Goal: Task Accomplishment & Management: Manage account settings

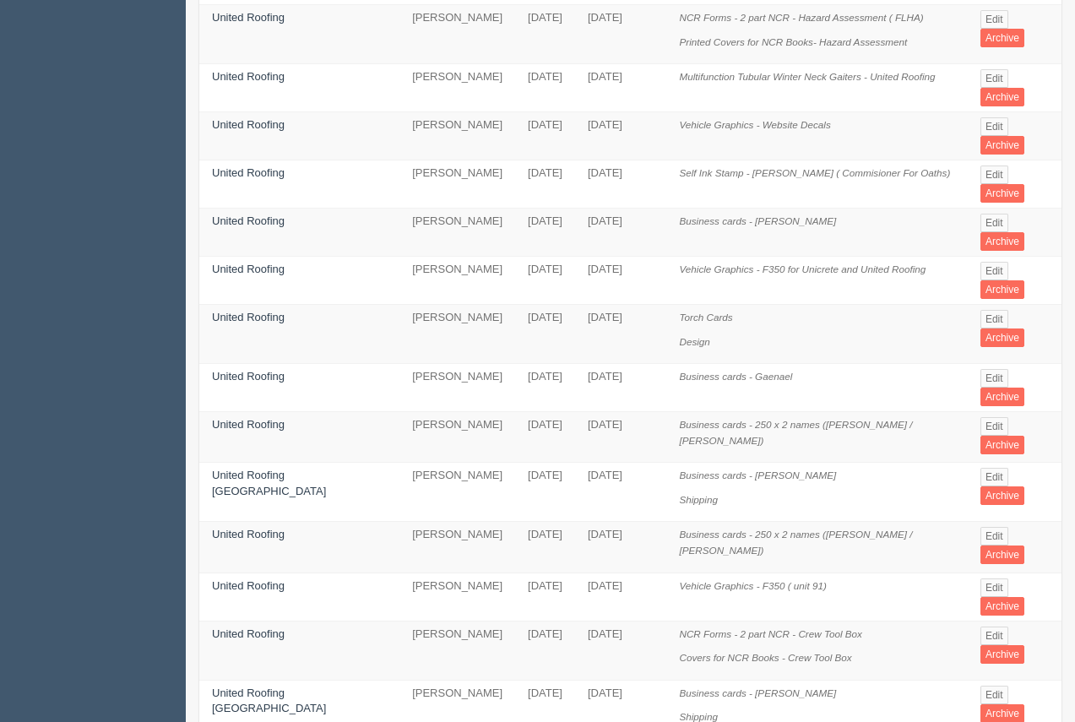
scroll to position [497, 0]
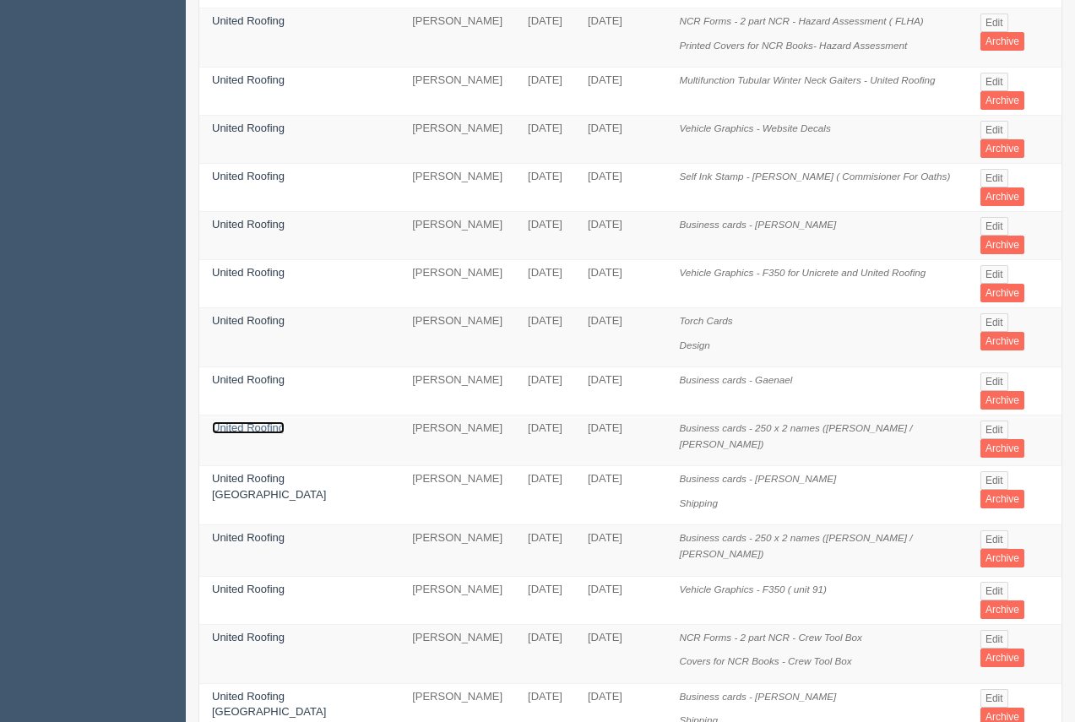
click at [256, 421] on link "United Roofing" at bounding box center [248, 427] width 73 height 13
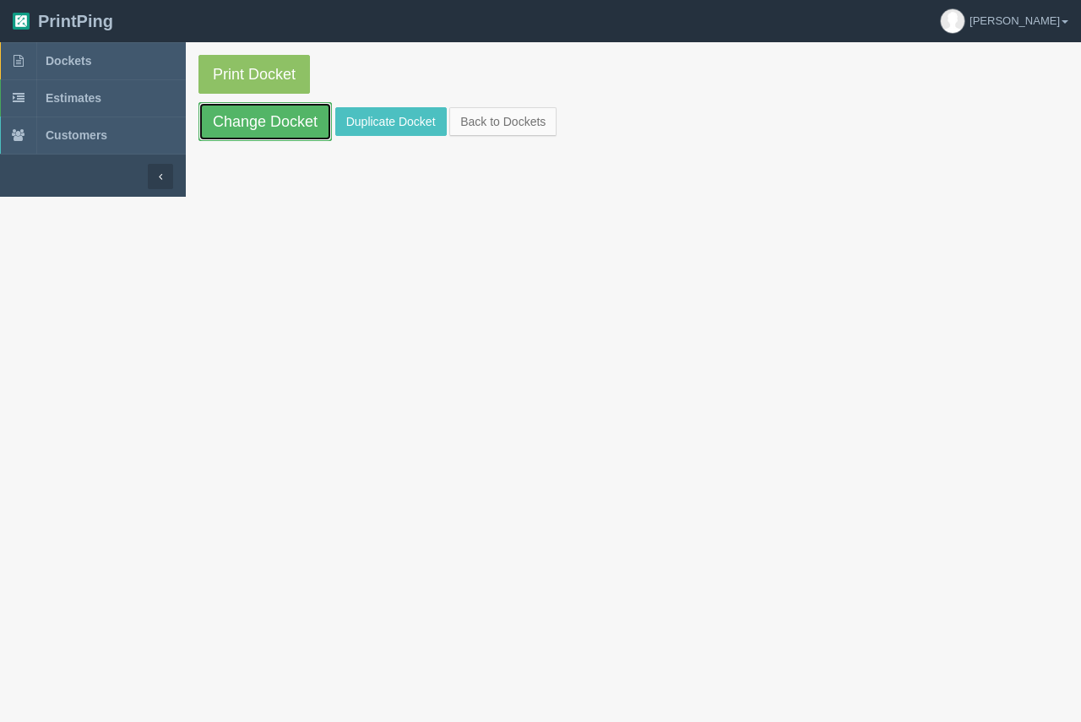
click at [275, 125] on link "Change Docket" at bounding box center [264, 121] width 133 height 39
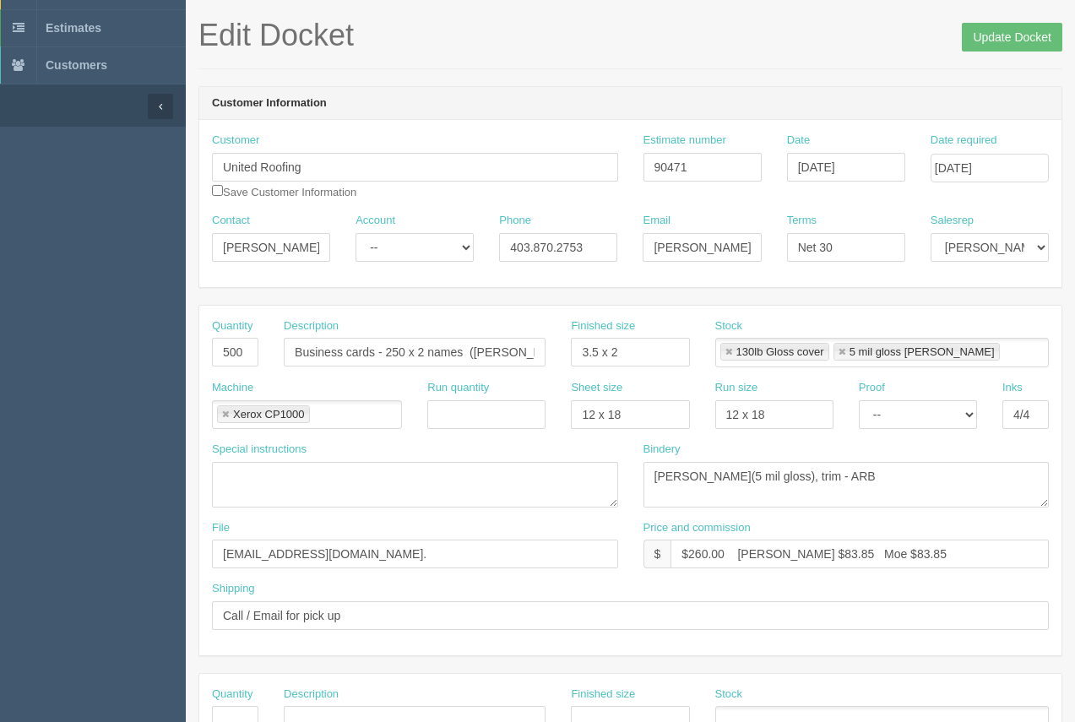
scroll to position [83, 0]
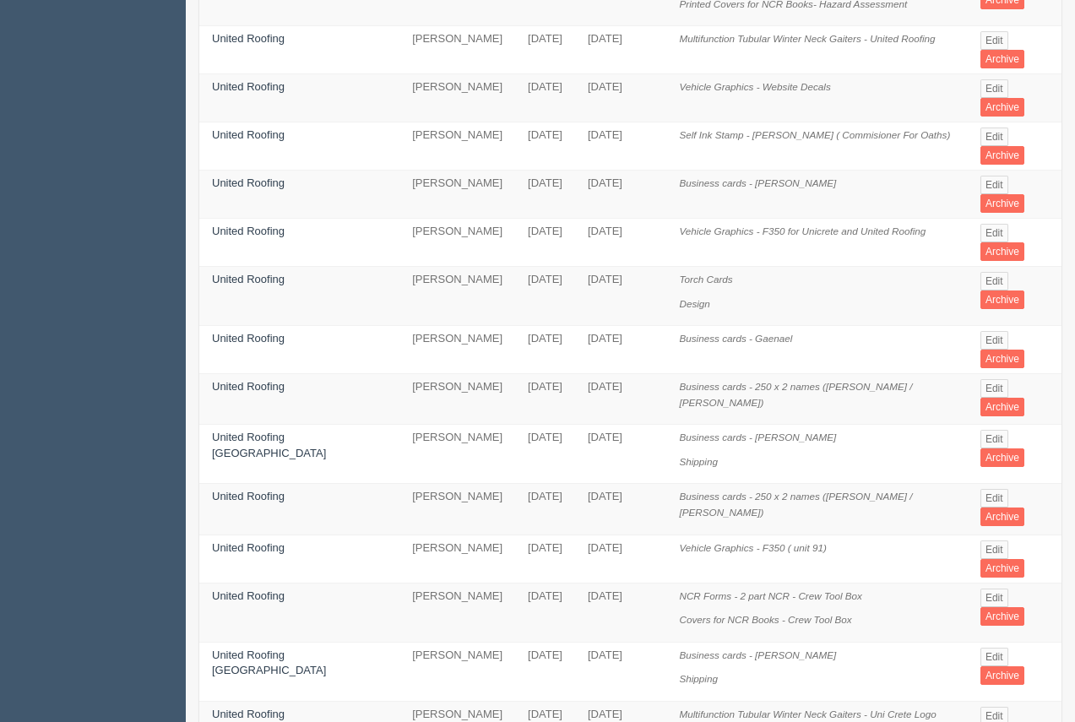
scroll to position [573, 0]
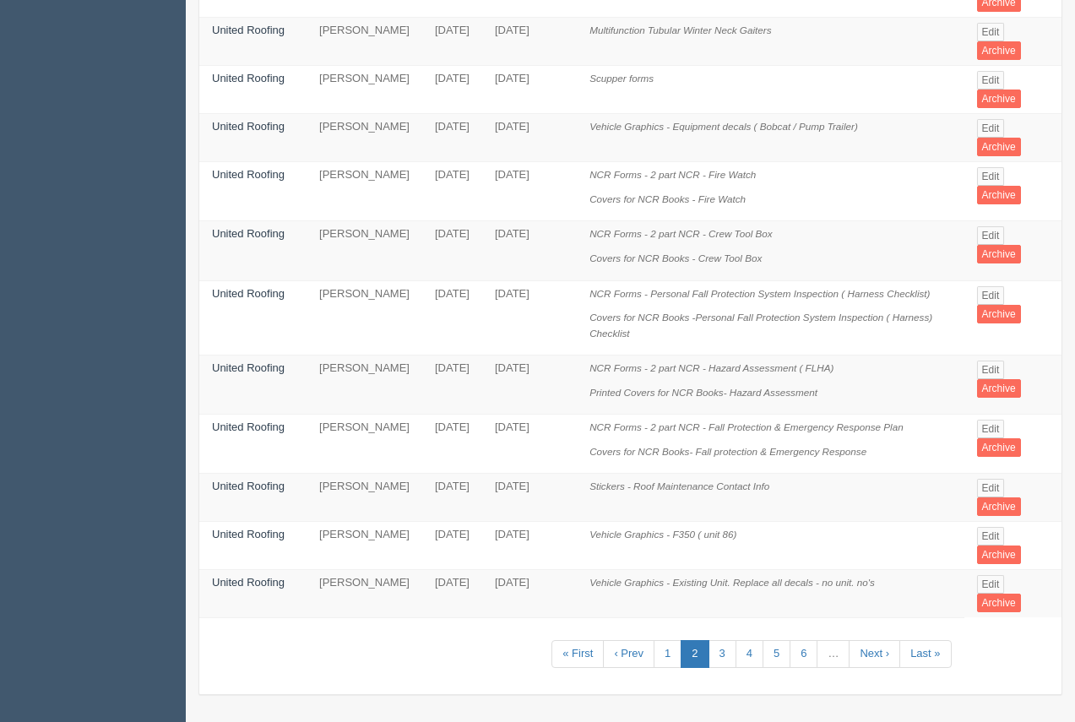
scroll to position [960, 0]
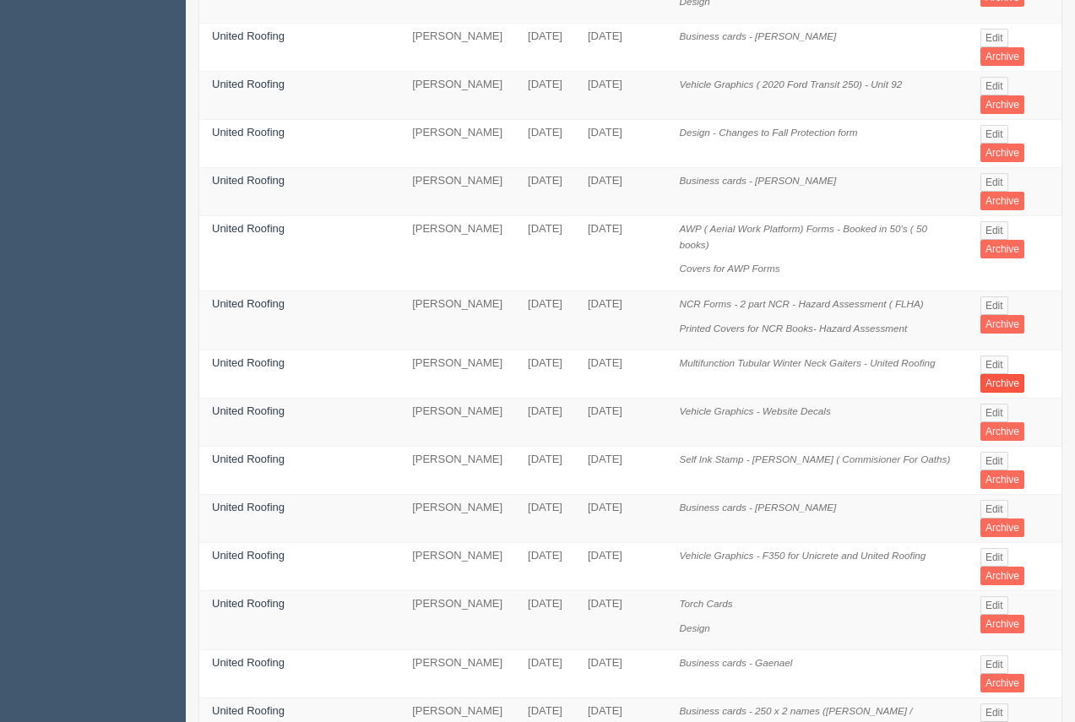
scroll to position [210, 0]
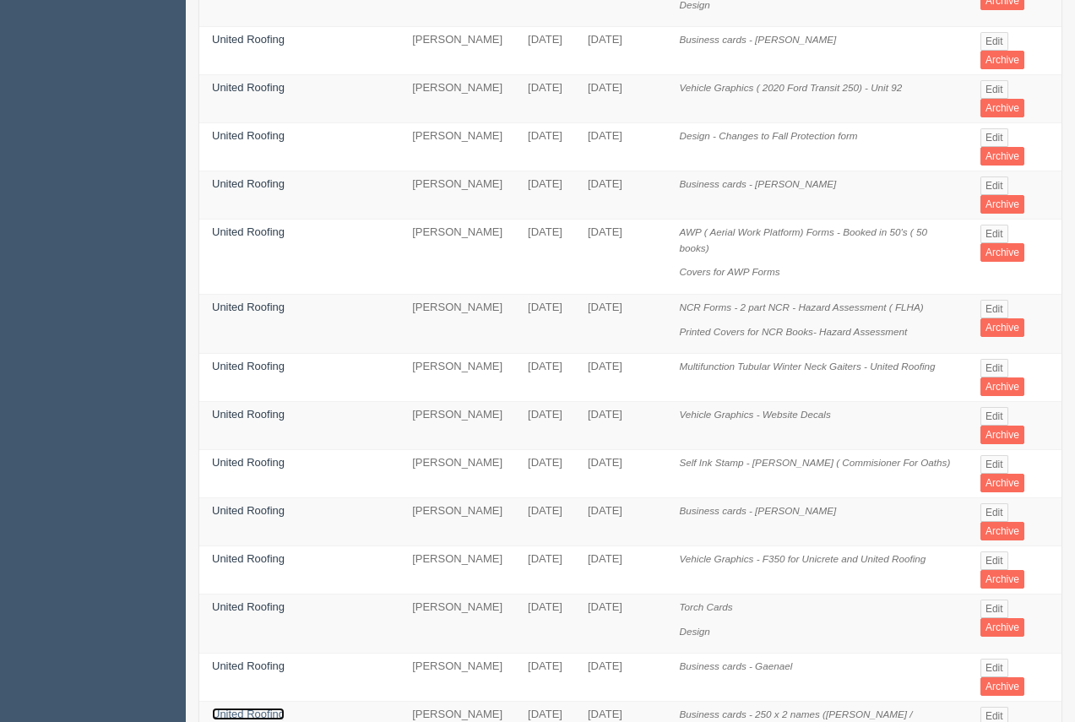
click at [263, 708] on link "United Roofing" at bounding box center [248, 714] width 73 height 13
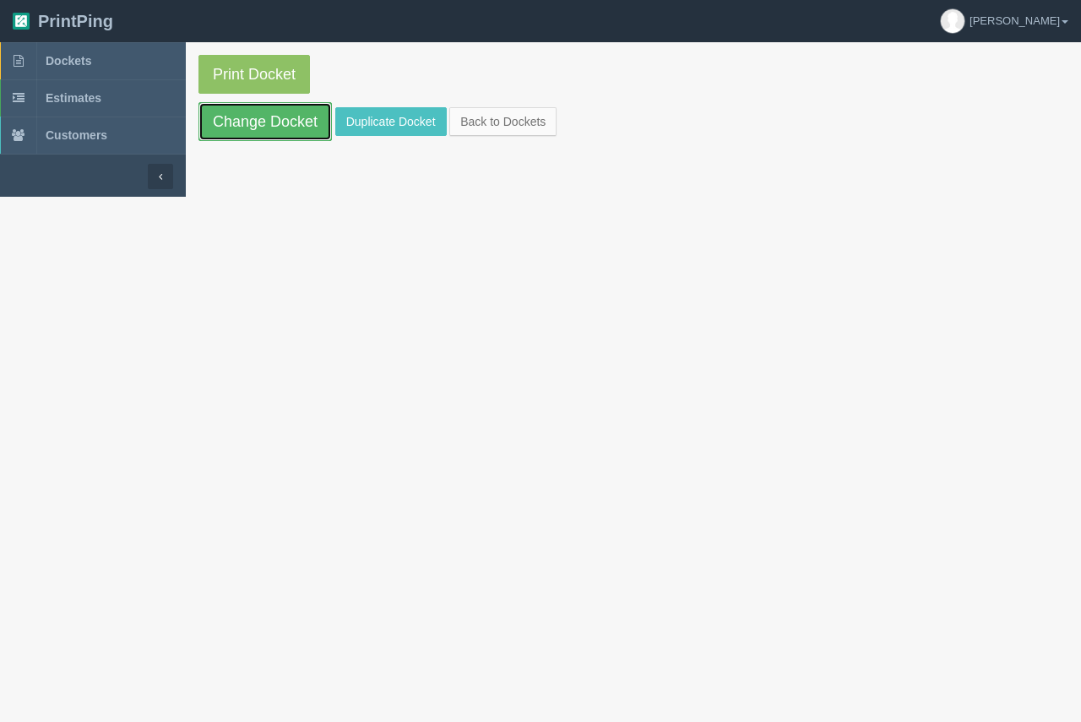
click at [248, 115] on link "Change Docket" at bounding box center [264, 121] width 133 height 39
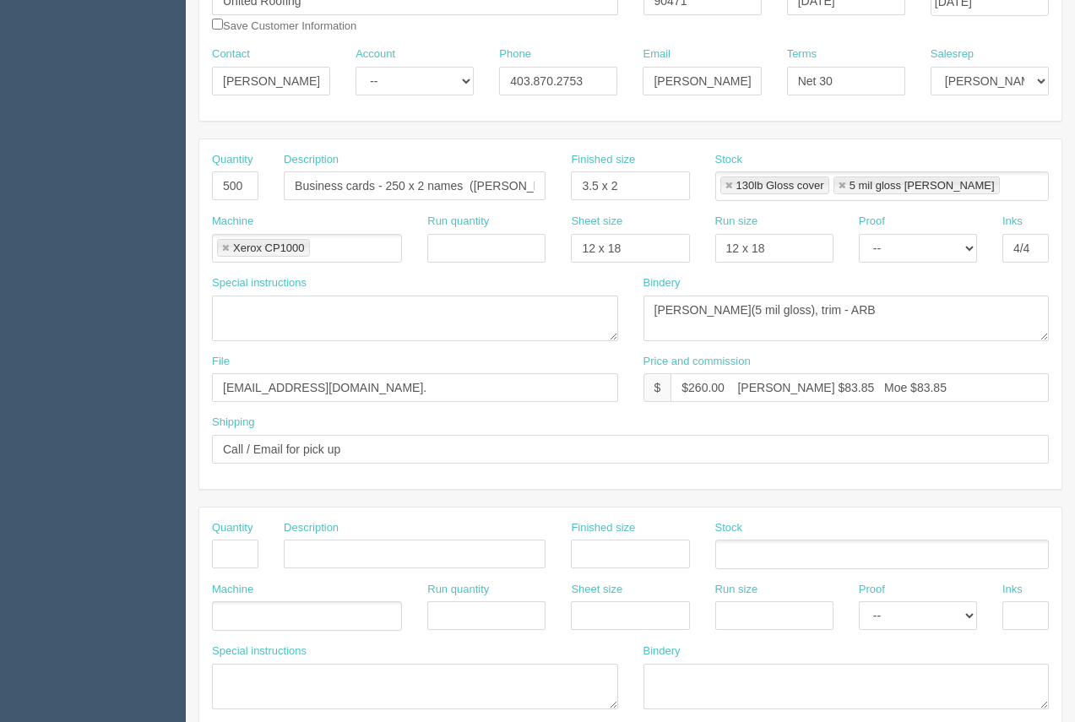
scroll to position [239, 0]
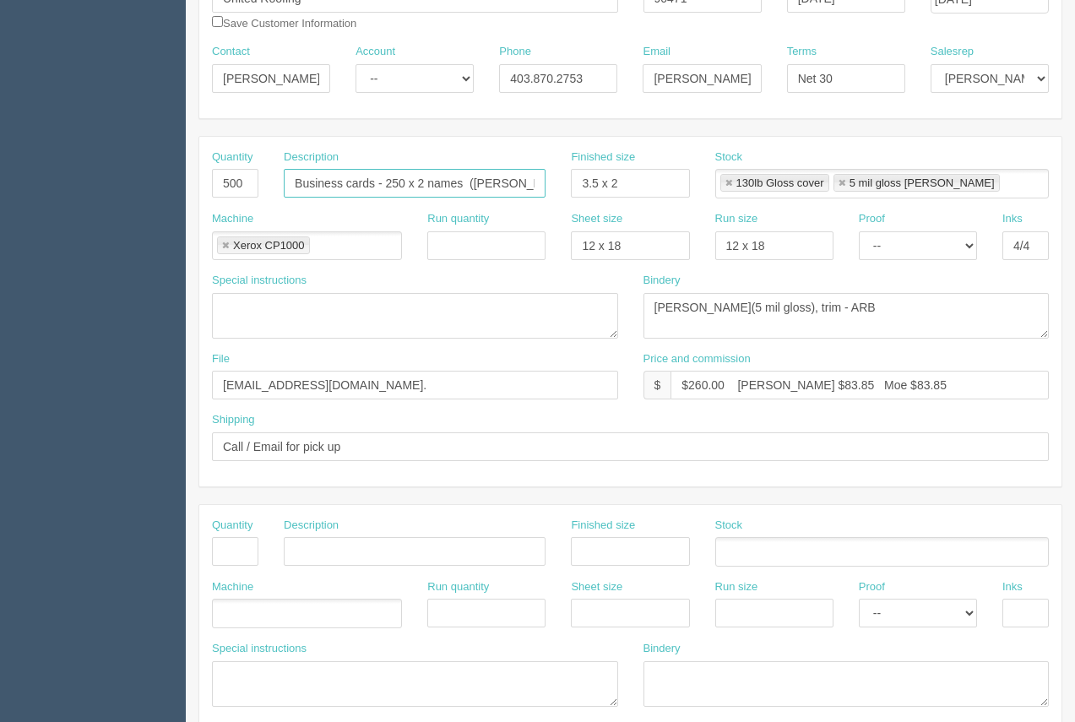
click at [503, 182] on input "Business cards - 250 x 2 names ([PERSON_NAME] / [PERSON_NAME])" at bounding box center [415, 183] width 262 height 29
click at [508, 183] on input "Business cards - 250 x 2 names (Robewrt / [PERSON_NAME])" at bounding box center [415, 183] width 262 height 29
drag, startPoint x: 519, startPoint y: 180, endPoint x: 544, endPoint y: 178, distance: 24.6
click at [544, 178] on input "Business cards - 250 x 2 names ([PERSON_NAME] / [PERSON_NAME])" at bounding box center [415, 183] width 262 height 29
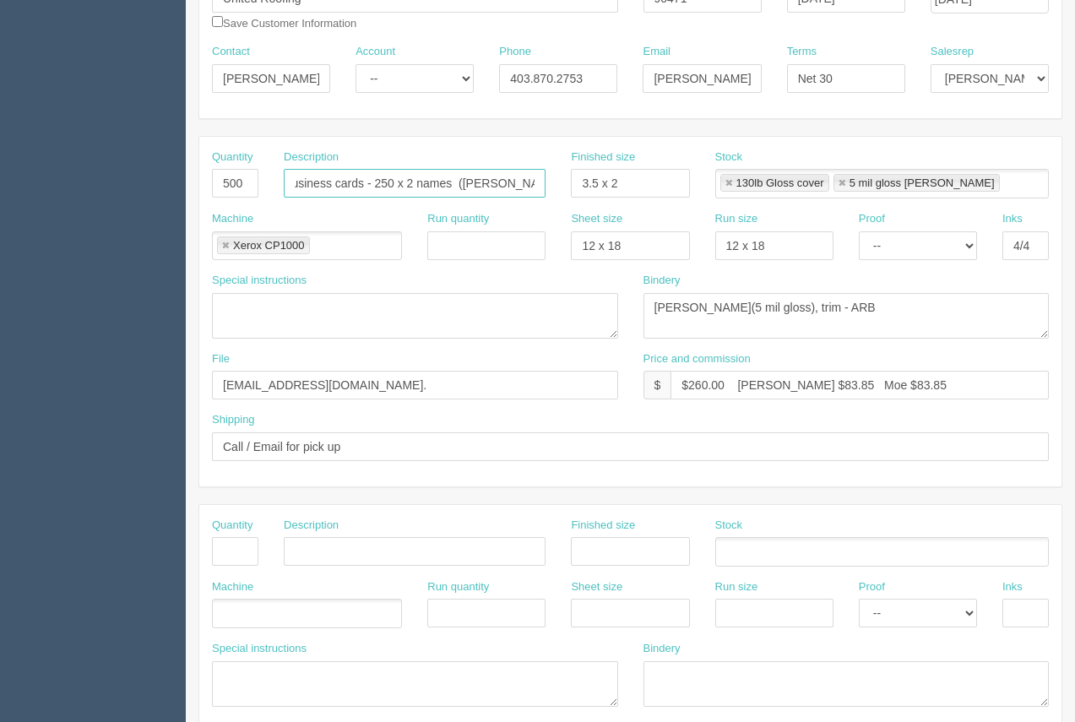
scroll to position [0, 15]
type input "Business cards - 250 x 2 names ([PERSON_NAME] / [PERSON_NAME])"
drag, startPoint x: 264, startPoint y: 77, endPoint x: 204, endPoint y: 78, distance: 60.0
click at [204, 78] on div "Contact [PERSON_NAME]" at bounding box center [271, 75] width 144 height 62
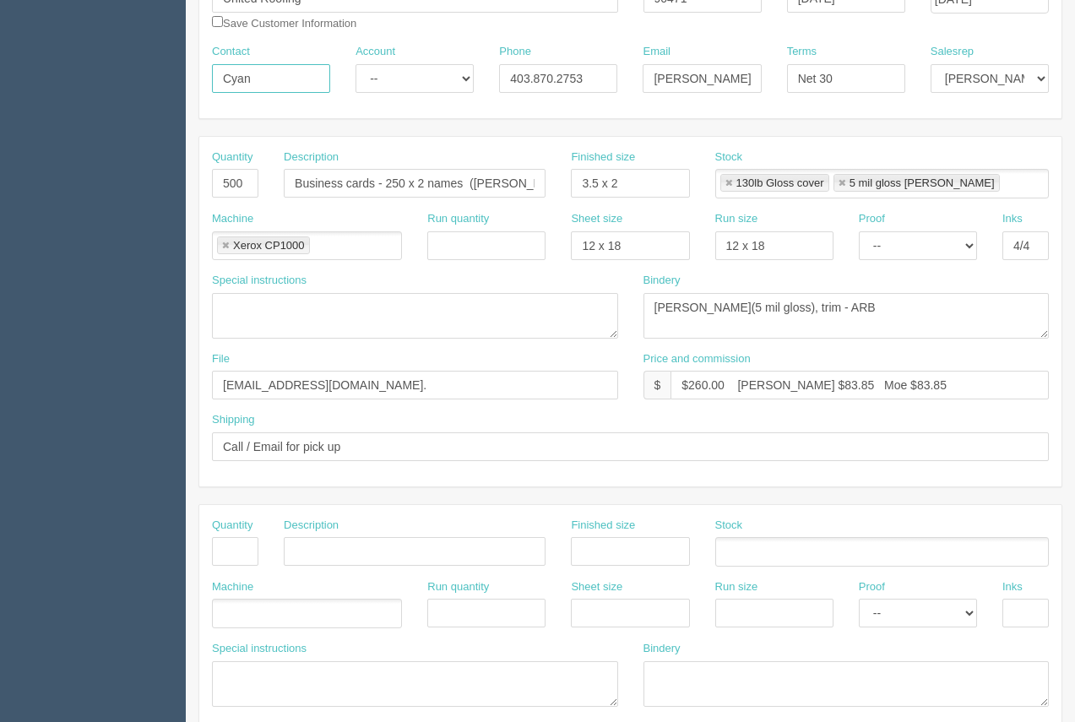
type input "Cyan"
drag, startPoint x: 685, startPoint y: 80, endPoint x: 632, endPoint y: 84, distance: 53.4
click at [630, 84] on div "Email [PERSON_NAME][EMAIL_ADDRESS][DOMAIN_NAME]" at bounding box center [702, 75] width 144 height 62
type input "[EMAIL_ADDRESS][DOMAIN_NAME]"
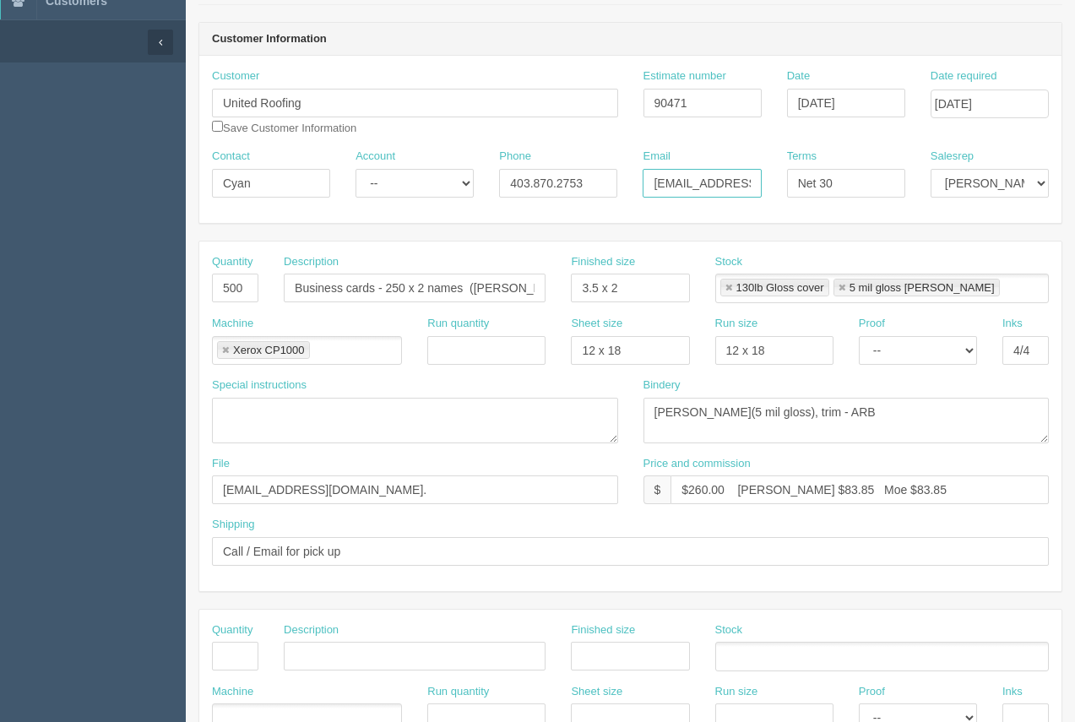
scroll to position [139, 0]
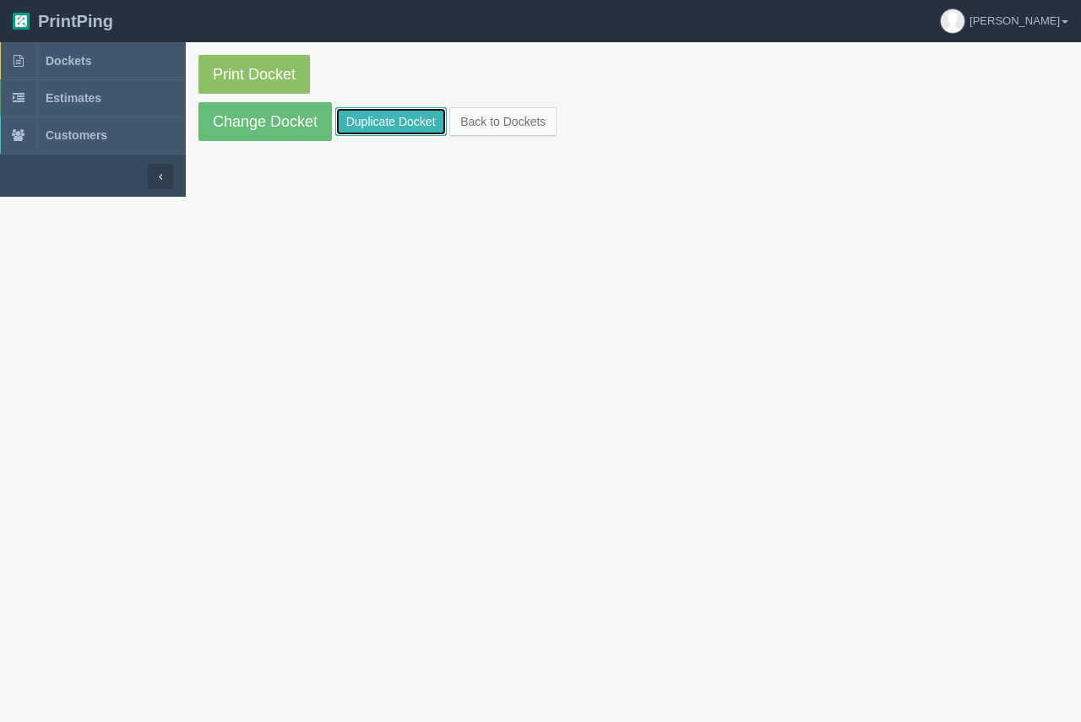
click at [407, 115] on link "Duplicate Docket" at bounding box center [390, 121] width 111 height 29
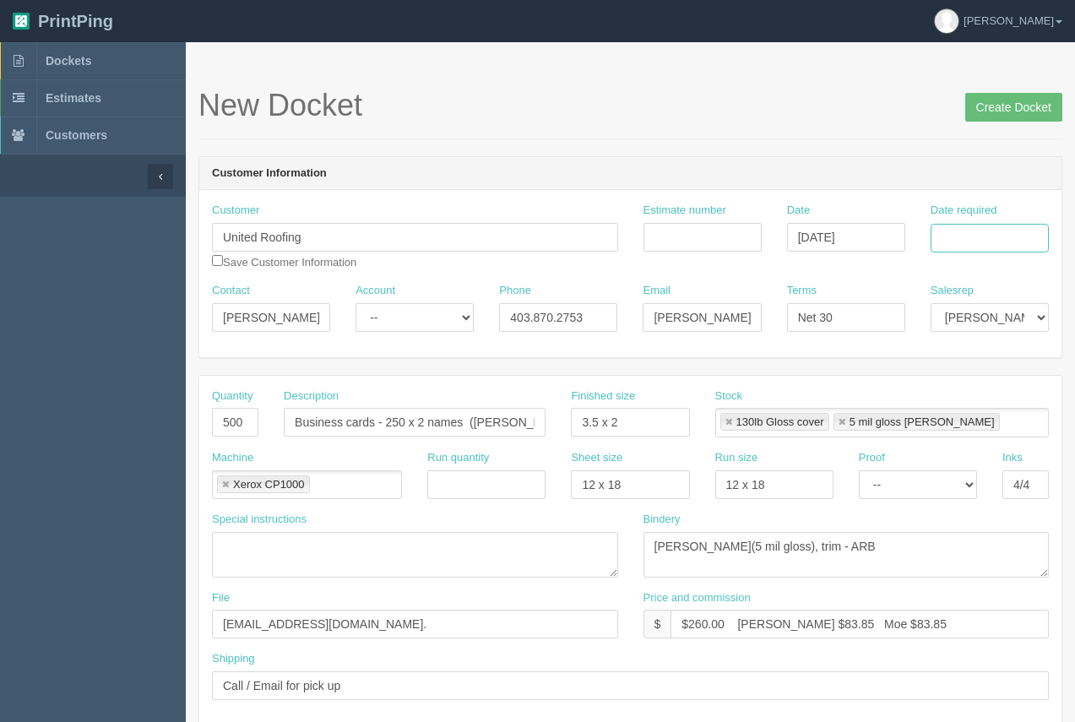
drag, startPoint x: 955, startPoint y: 242, endPoint x: 958, endPoint y: 251, distance: 9.6
click at [956, 243] on input "Date required" at bounding box center [990, 238] width 118 height 29
click at [928, 426] on td "25" at bounding box center [922, 424] width 24 height 24
click at [1016, 423] on td "29" at bounding box center [1012, 424] width 20 height 24
type input "[DATE]"
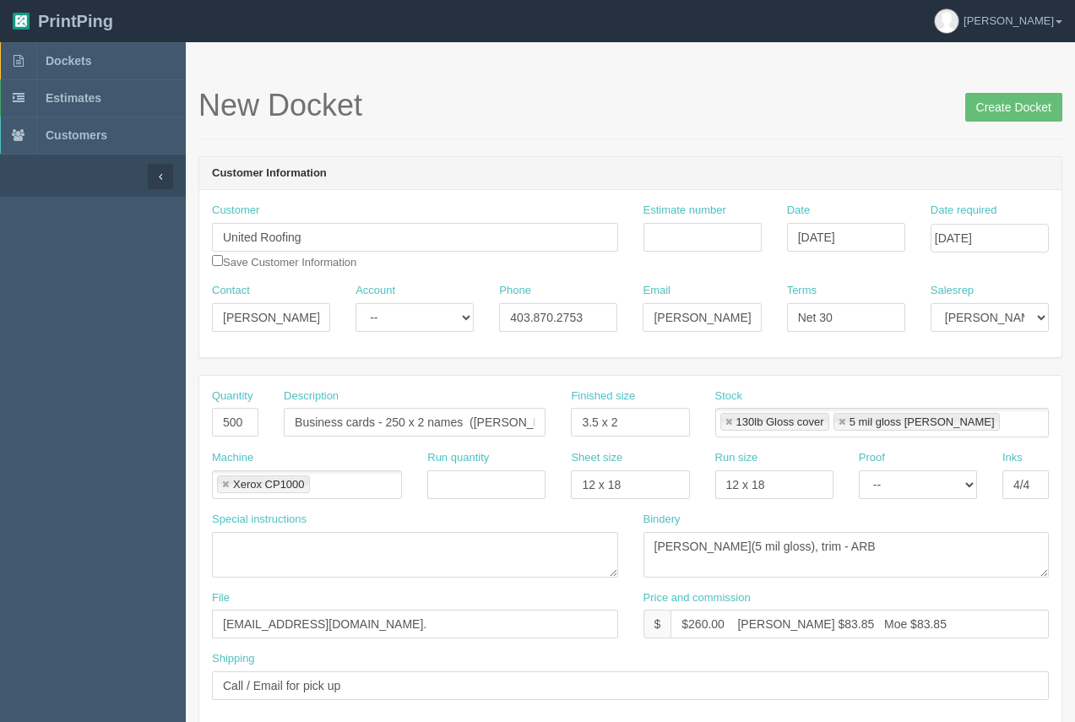
drag, startPoint x: 863, startPoint y: 104, endPoint x: 774, endPoint y: 222, distance: 148.3
click at [863, 106] on h1 "New Docket Create Docket" at bounding box center [630, 106] width 864 height 34
drag, startPoint x: 474, startPoint y: 422, endPoint x: 543, endPoint y: 419, distance: 69.3
click at [543, 419] on input "Business cards - 250 x 2 names ([PERSON_NAME] / [PERSON_NAME])" at bounding box center [415, 422] width 262 height 29
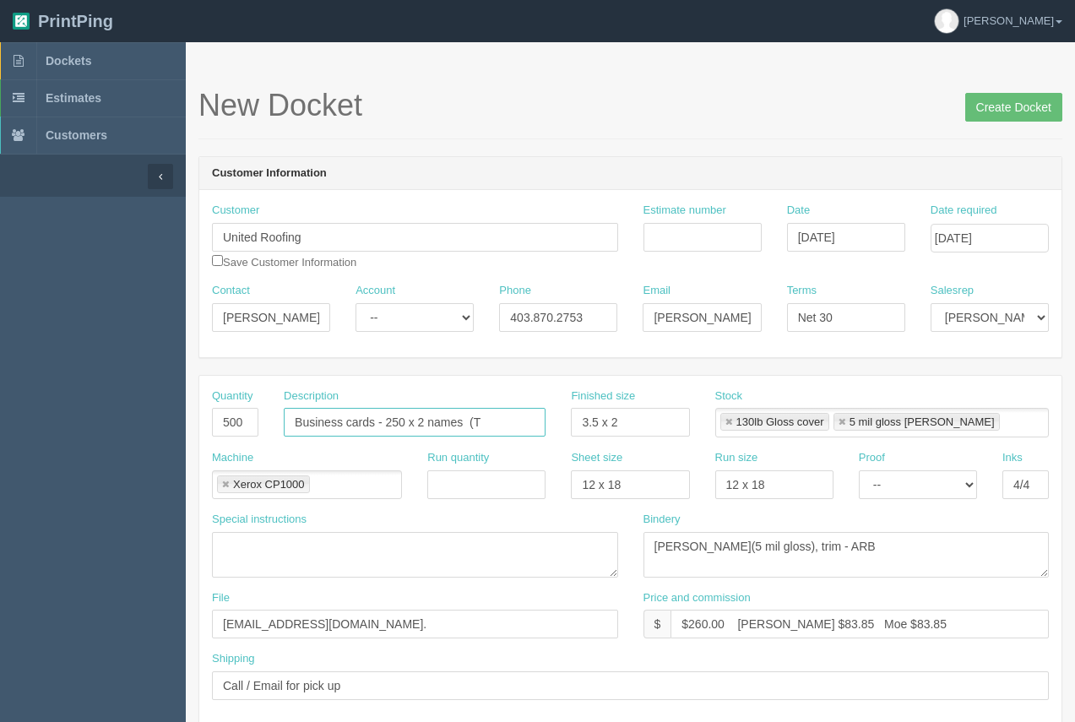
scroll to position [0, 0]
click at [507, 429] on input "Business cards - 250 x 2 names ([PERSON_NAME]" at bounding box center [415, 422] width 262 height 29
type input "Business cards - 250 x 2 names ([PERSON_NAME] / [PERSON_NAME])"
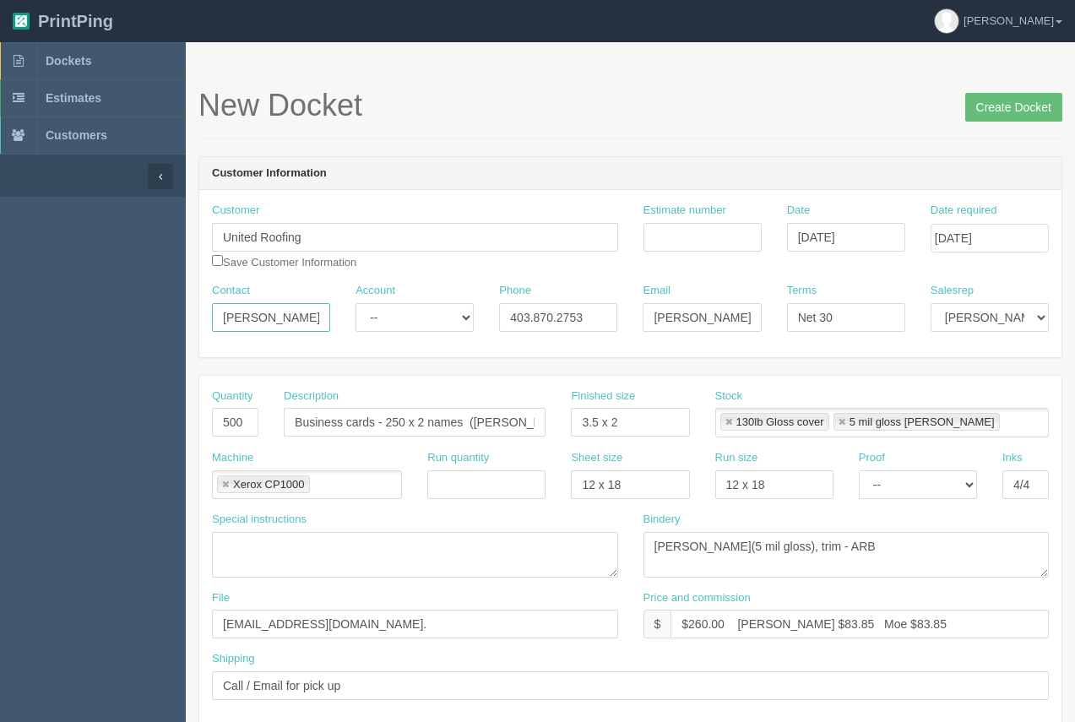
drag, startPoint x: 283, startPoint y: 320, endPoint x: 186, endPoint y: 308, distance: 97.9
type input "Cyan"
drag, startPoint x: 688, startPoint y: 318, endPoint x: 585, endPoint y: 308, distance: 102.7
click at [586, 308] on div "Contact Cyan Account -- Existing Client Allrush Client Rep Client Phone [PHONE_…" at bounding box center [630, 314] width 862 height 62
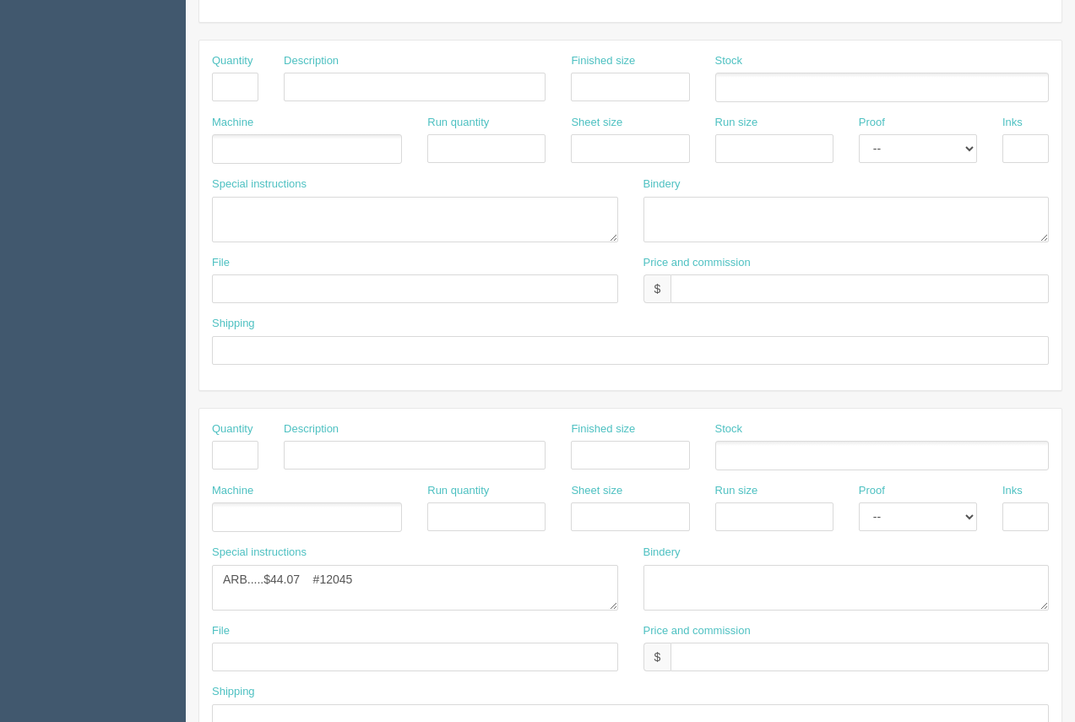
scroll to position [72, 0]
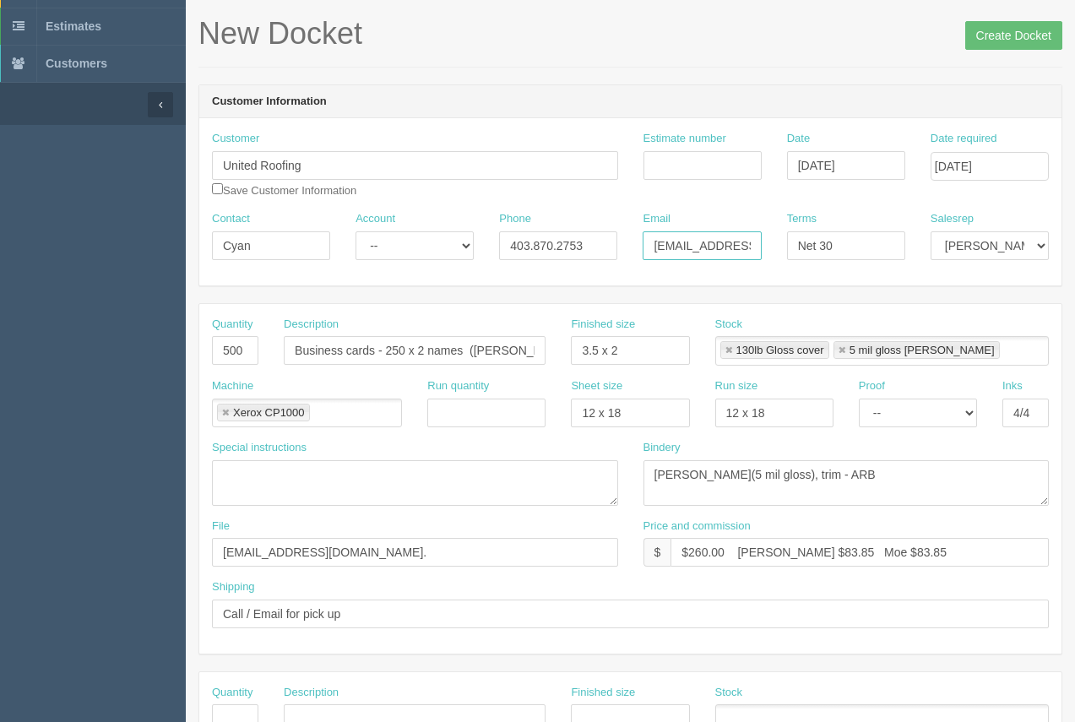
type input "[EMAIL_ADDRESS][DOMAIN_NAME]"
click at [715, 170] on input "Estimate number" at bounding box center [703, 165] width 118 height 29
click at [681, 166] on input "904371" at bounding box center [703, 165] width 118 height 29
type input "90471"
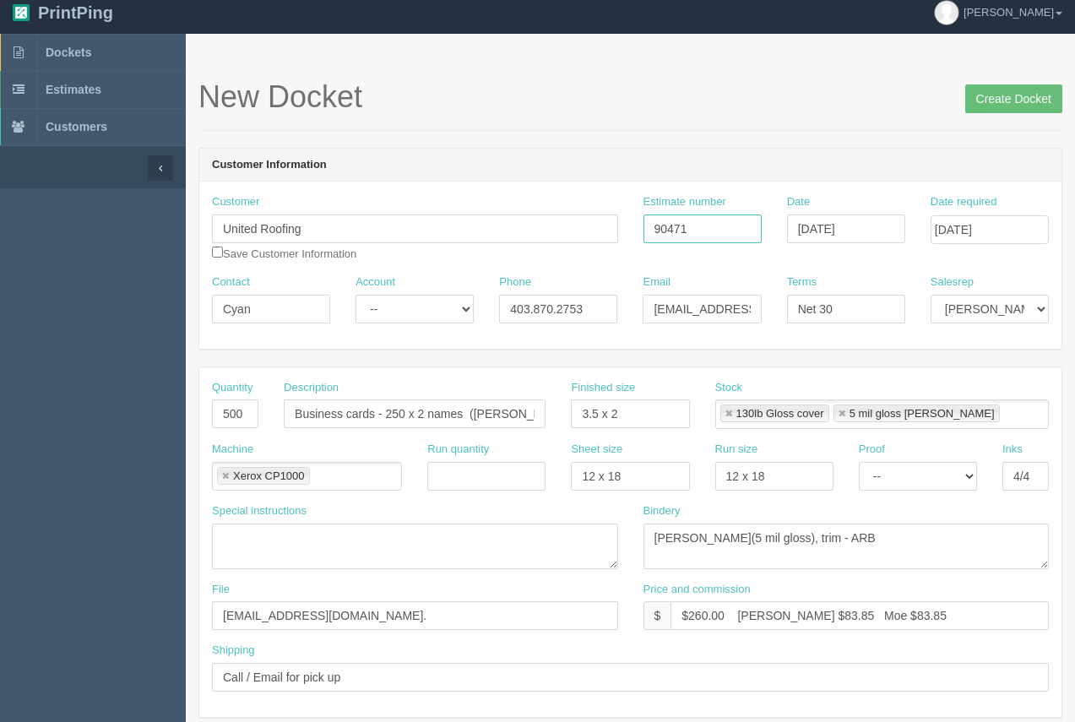
scroll to position [0, 0]
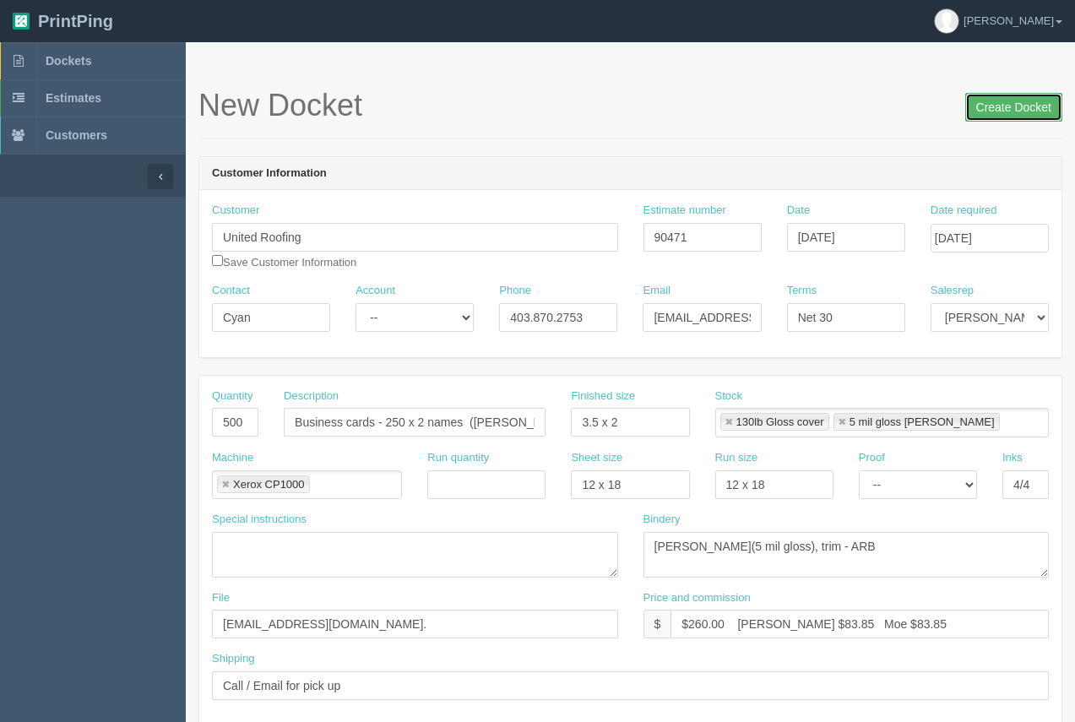
click at [992, 107] on input "Create Docket" at bounding box center [1013, 107] width 97 height 29
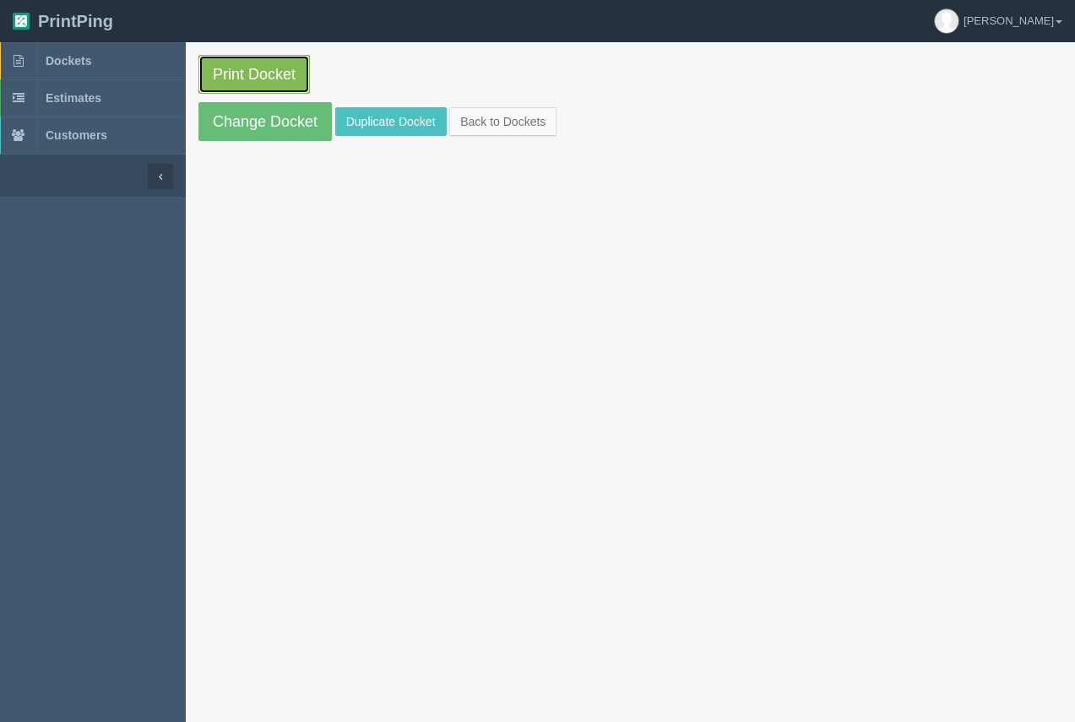
click at [260, 81] on link "Print Docket" at bounding box center [253, 74] width 111 height 39
click at [64, 59] on span "Dockets" at bounding box center [69, 61] width 46 height 14
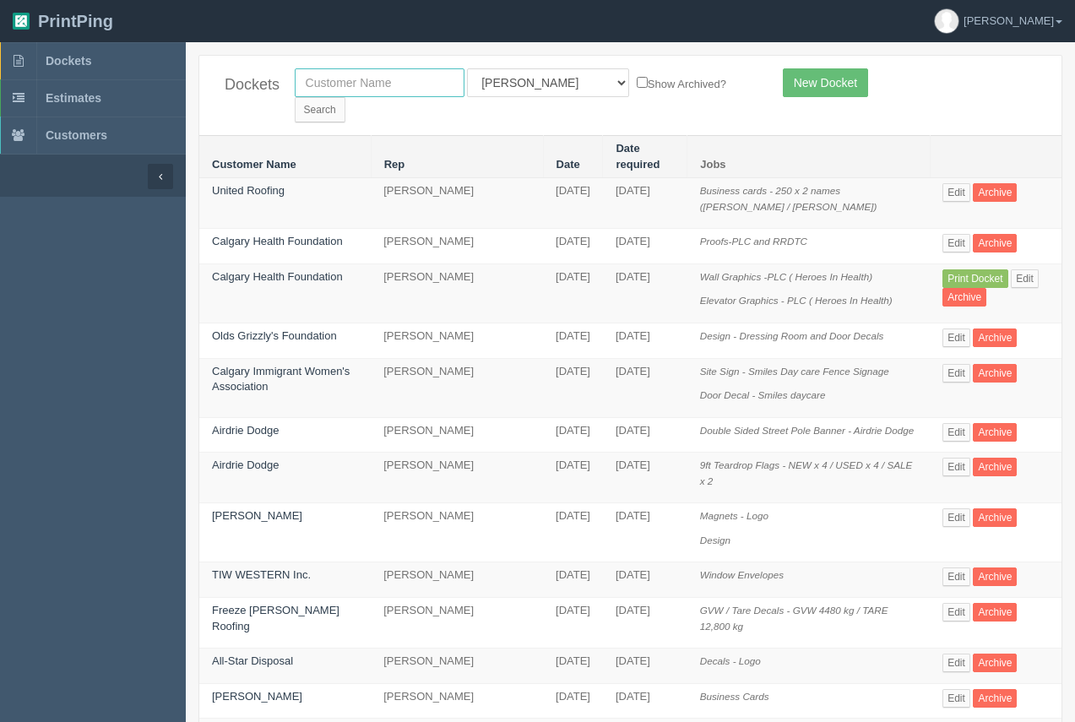
click at [352, 83] on input "text" at bounding box center [380, 82] width 170 height 29
click at [271, 31] on header "PrintPing Arif Edit account ( arif@allrush.ca ) Logout" at bounding box center [537, 21] width 1075 height 42
click at [252, 365] on link "Calgary Immigrant Women's Association" at bounding box center [281, 379] width 138 height 29
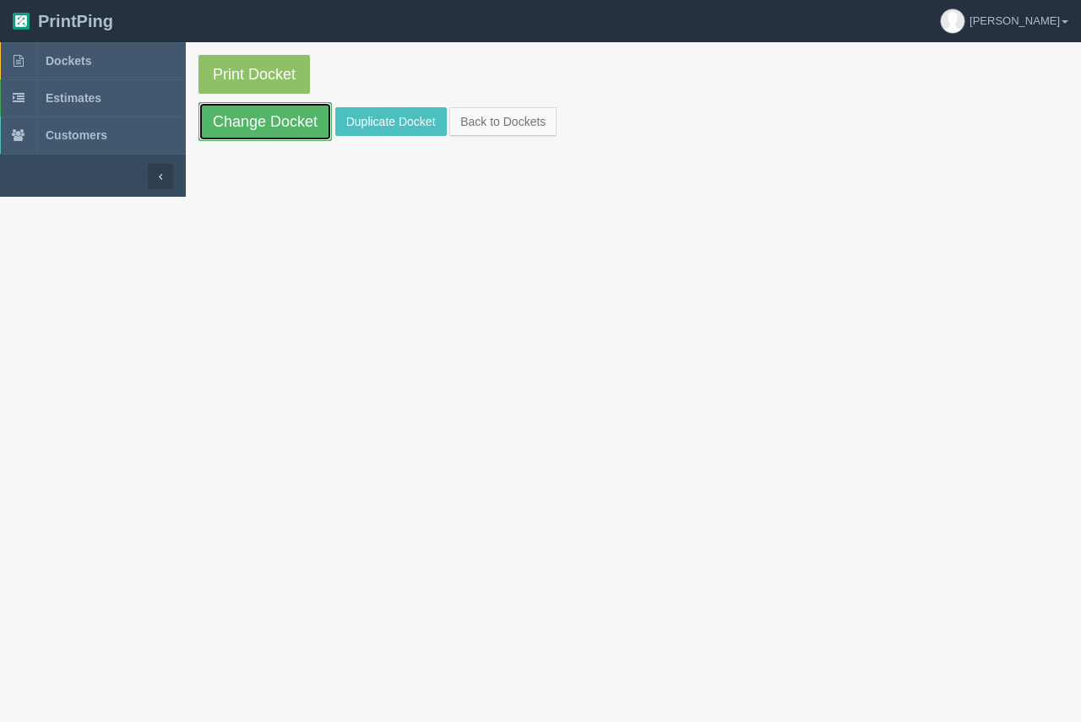
drag, startPoint x: 283, startPoint y: 115, endPoint x: 302, endPoint y: 132, distance: 25.7
click at [283, 113] on link "Change Docket" at bounding box center [264, 121] width 133 height 39
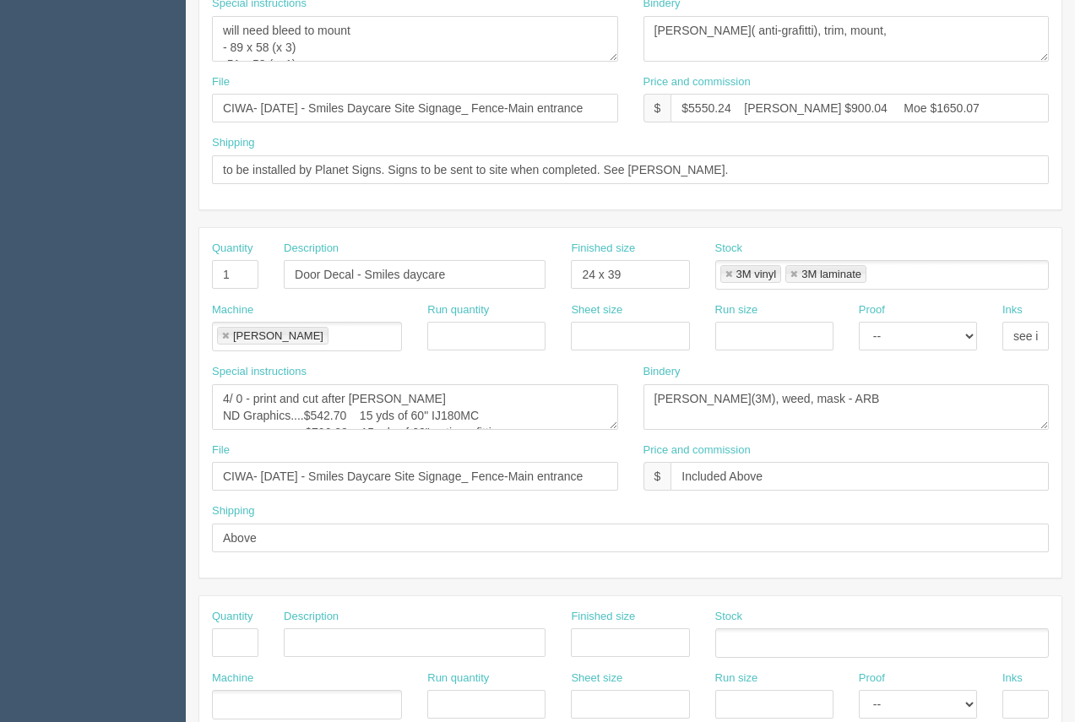
scroll to position [542, 0]
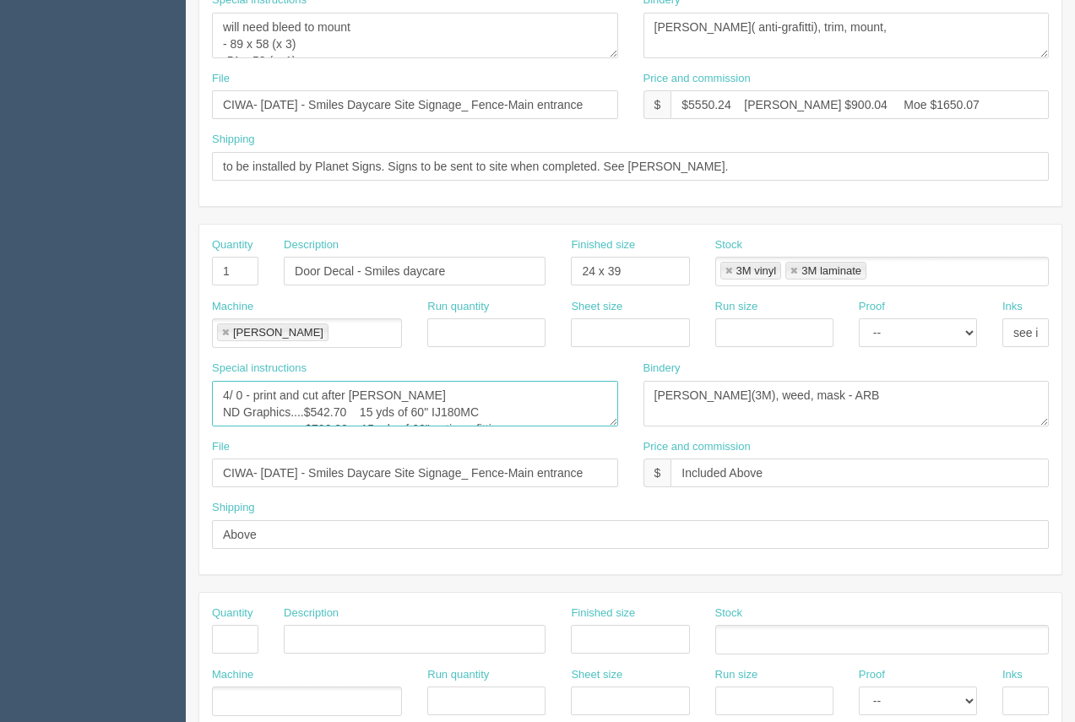
click at [372, 381] on textarea "4/ 0 - print and cut after lam ND Graphics....$542.70 15 yds of 60" IJ180MC $70…" at bounding box center [415, 404] width 406 height 46
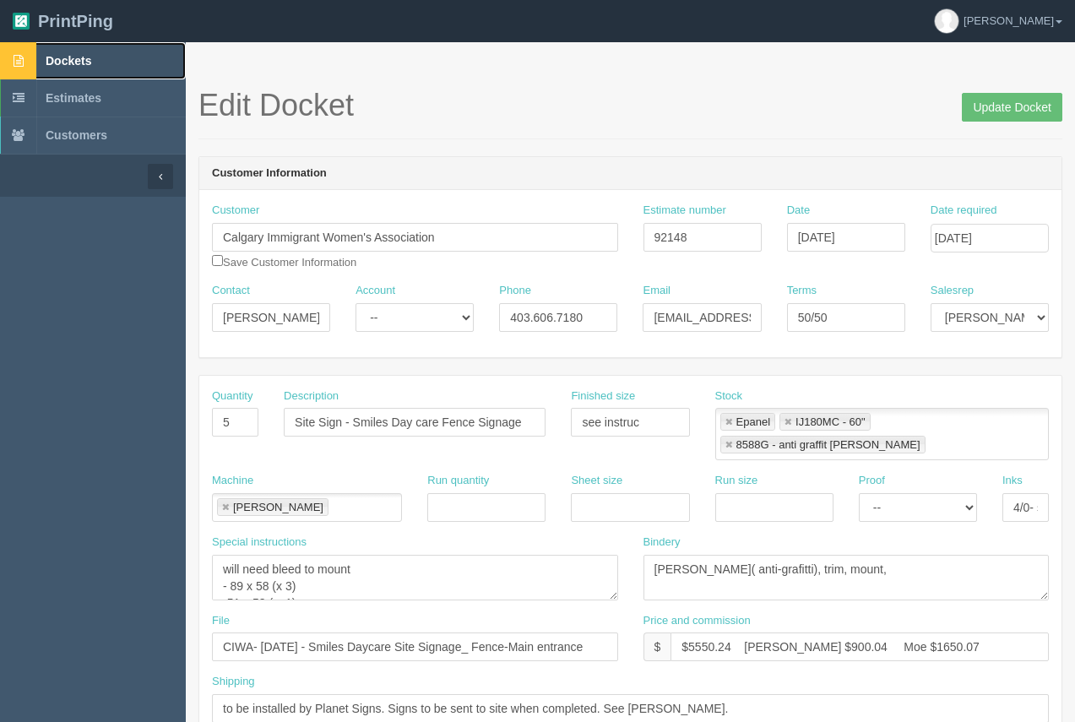
click at [74, 64] on span "Dockets" at bounding box center [69, 61] width 46 height 14
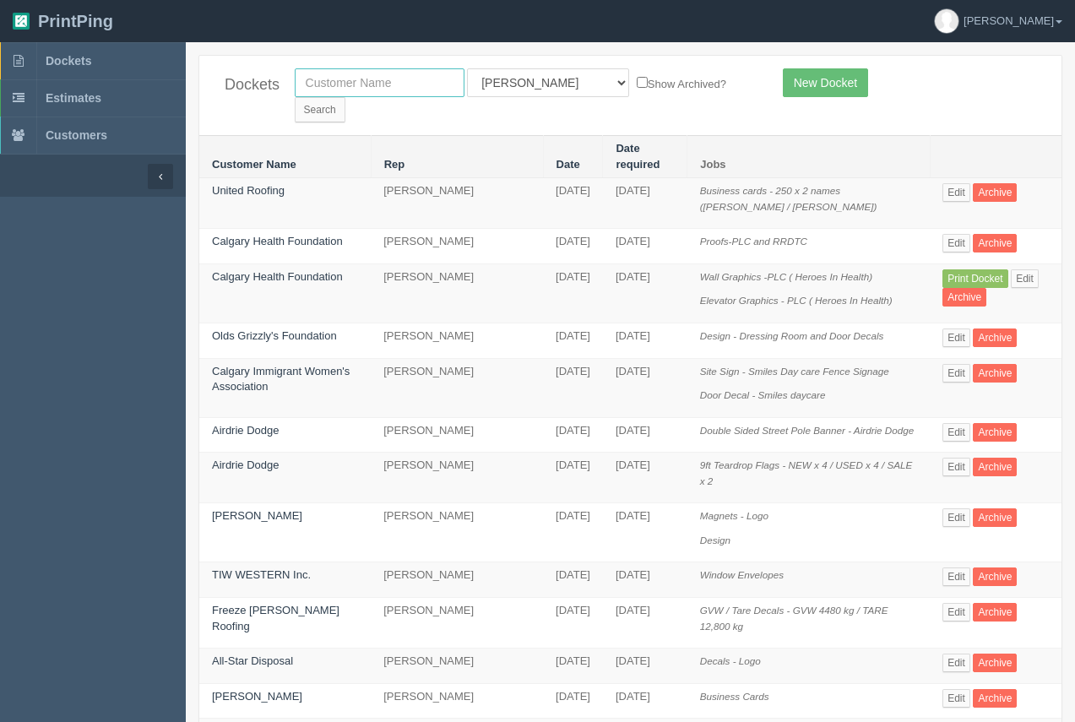
click at [389, 93] on input "text" at bounding box center [380, 82] width 170 height 29
type input "united roofing"
click at [345, 97] on input "Search" at bounding box center [320, 109] width 51 height 25
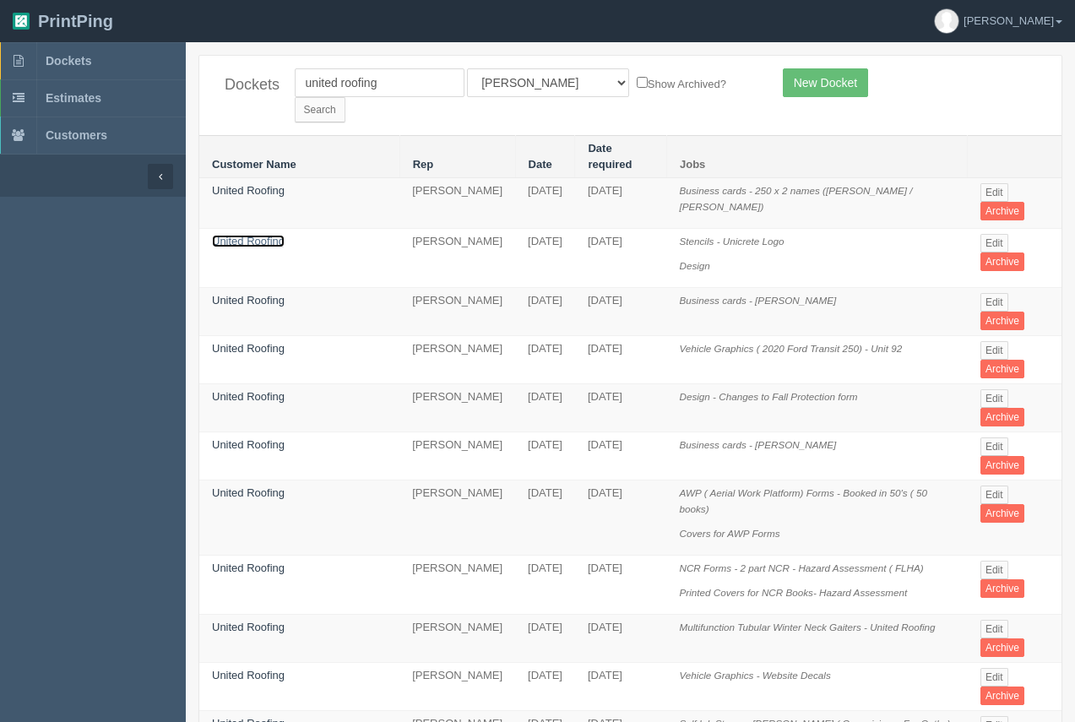
click at [269, 235] on link "United Roofing" at bounding box center [248, 241] width 73 height 13
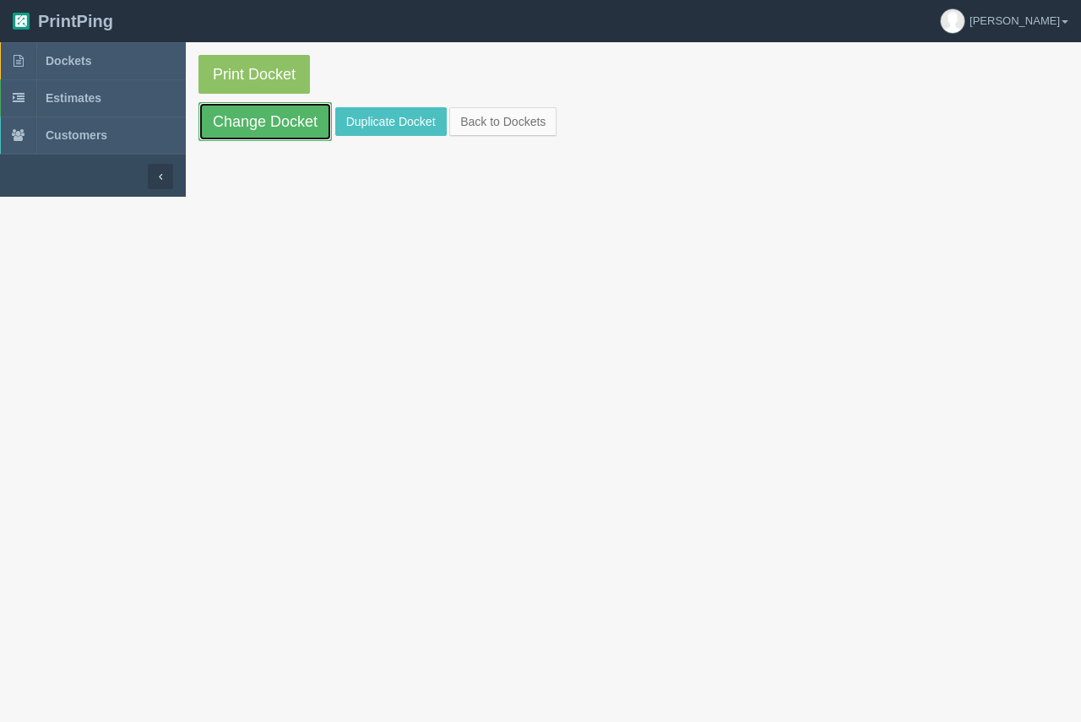
click at [275, 136] on link "Change Docket" at bounding box center [264, 121] width 133 height 39
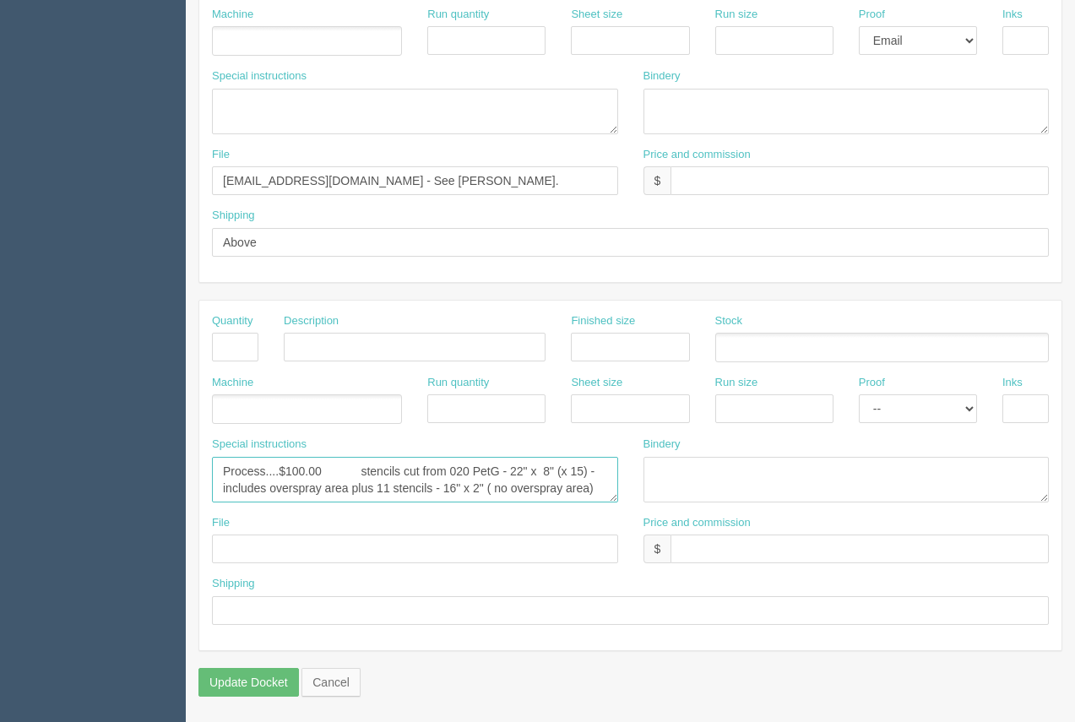
scroll to position [51, 0]
drag, startPoint x: 507, startPoint y: 474, endPoint x: 597, endPoint y: 489, distance: 91.6
click at [597, 489] on textarea "Process....$100.00 stencils cut from 020 PetG - 22" x 8" (x 15) - includes over…" at bounding box center [415, 480] width 406 height 46
click at [577, 480] on textarea "Process....$100.00 stencils cut from 020 PetG - 22" x 8" (x 15) - includes over…" at bounding box center [415, 480] width 406 height 46
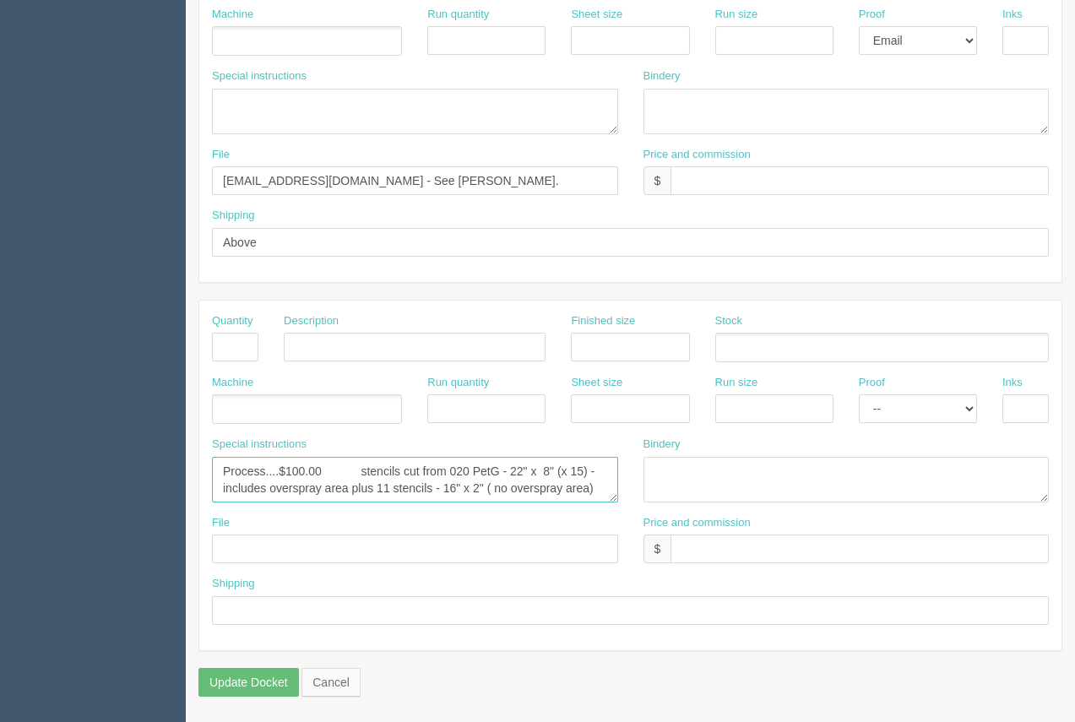
click at [596, 481] on textarea "Process....$100.00 stencils cut from 020 PetG - 22" x 8" (x 15) - includes over…" at bounding box center [415, 480] width 406 height 46
type textarea "Process....$100.00 stencils cut from 020 ABS"
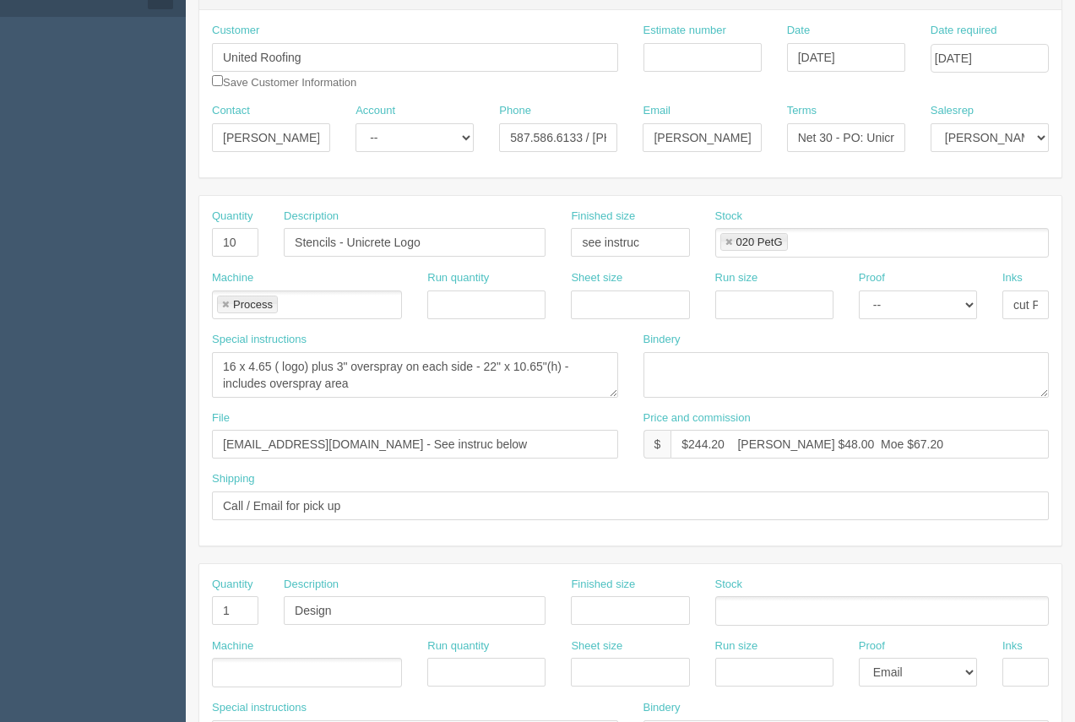
click at [729, 239] on link at bounding box center [729, 242] width 10 height 11
type textarea "Process....$100.00 stencils cut from 020 ABS"
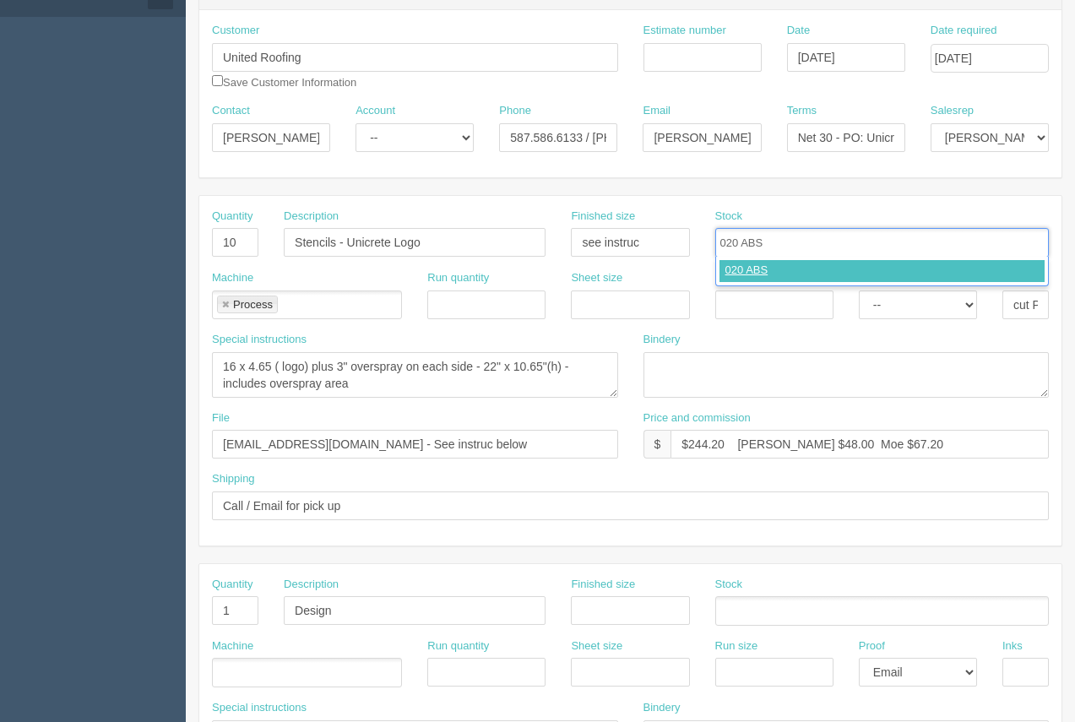
type input "020 ABS"
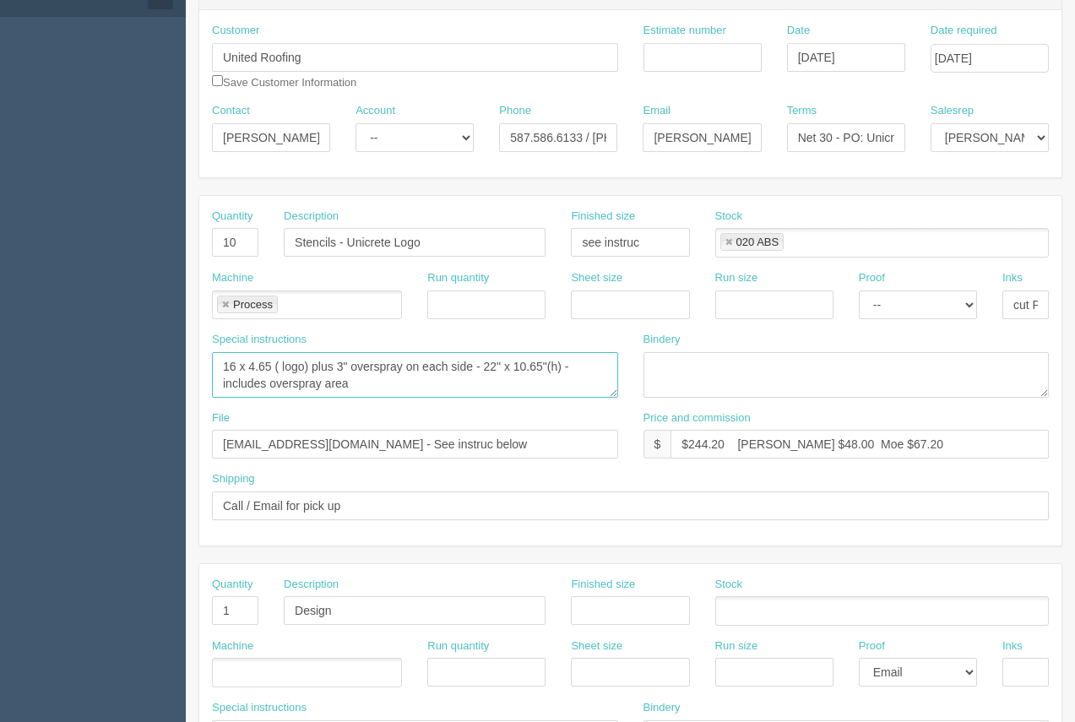
drag, startPoint x: 376, startPoint y: 386, endPoint x: 225, endPoint y: 366, distance: 152.5
click at [225, 366] on textarea "16 x 4.65 ( logo) plus 3" overspray on each side - 22" x 10.65"(h) - includes o…" at bounding box center [415, 375] width 406 height 46
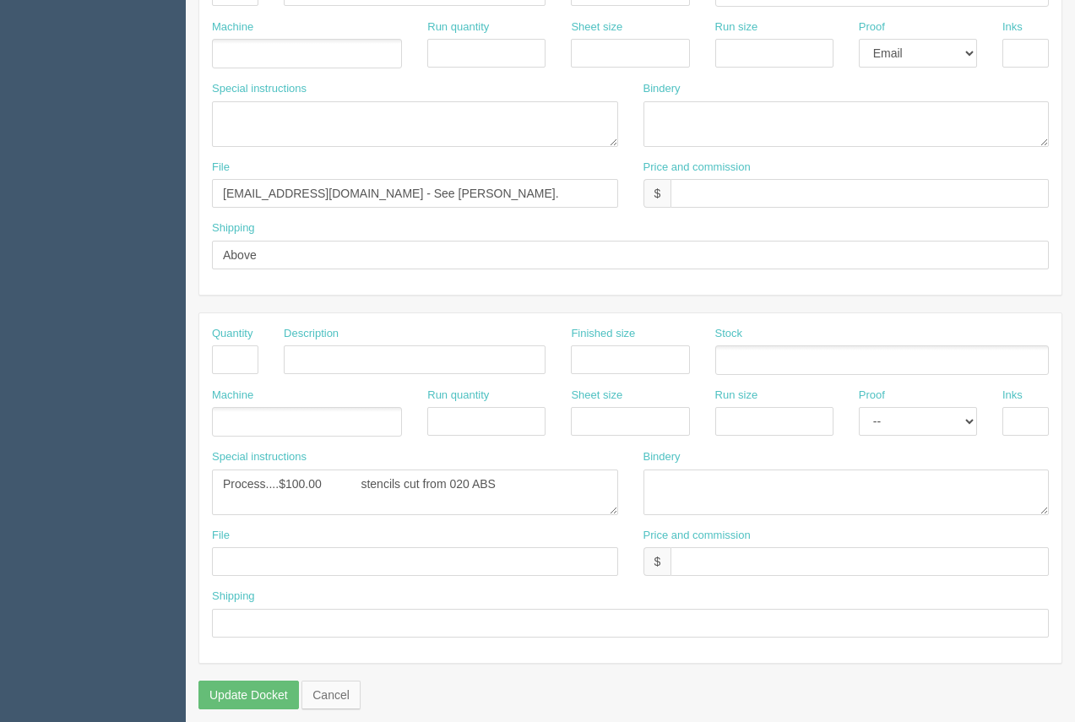
scroll to position [812, 0]
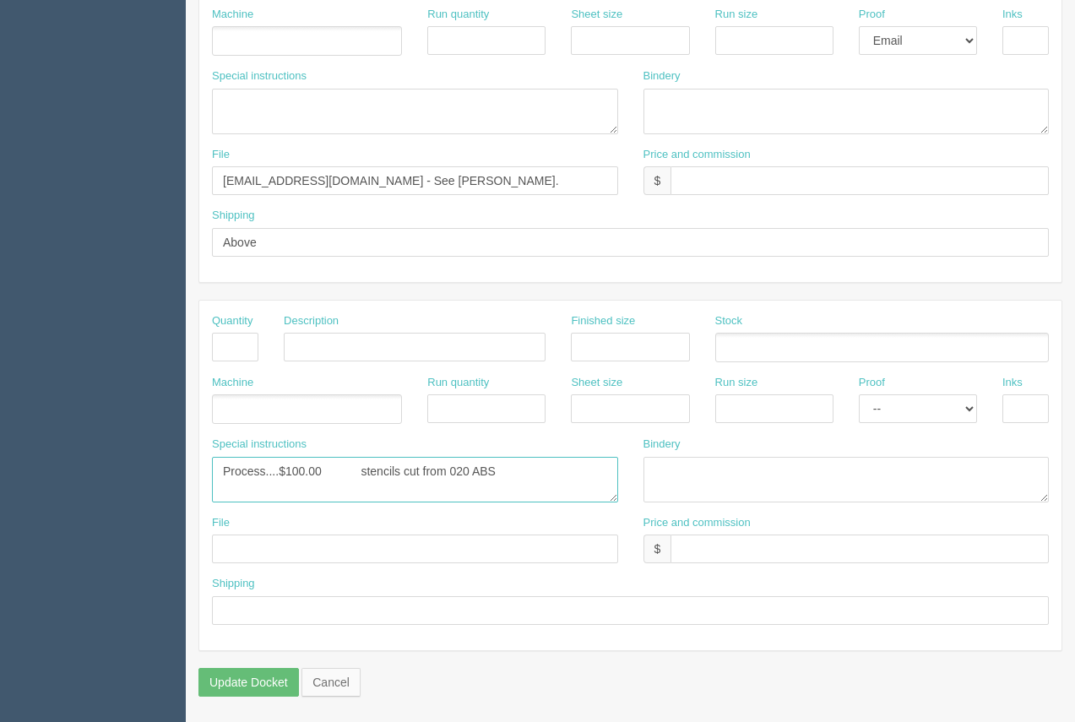
click at [555, 474] on textarea "Process....$100.00 stencils cut from 020 PetG - 22" x 8" (x 15) - includes over…" at bounding box center [415, 480] width 406 height 46
click at [518, 469] on textarea "Process....$100.00 stencils cut from 020 PetG - 22" x 8" (x 15) - includes over…" at bounding box center [415, 480] width 406 height 46
paste textarea "16 x 4.65 ( logo) plus 3" overspray on each side - 22" x 10.65"(h) - includes o…"
click at [359, 465] on textarea "Process....$100.00 stencils cut from 020 PetG - 22" x 8" (x 15) - includes over…" at bounding box center [415, 480] width 406 height 46
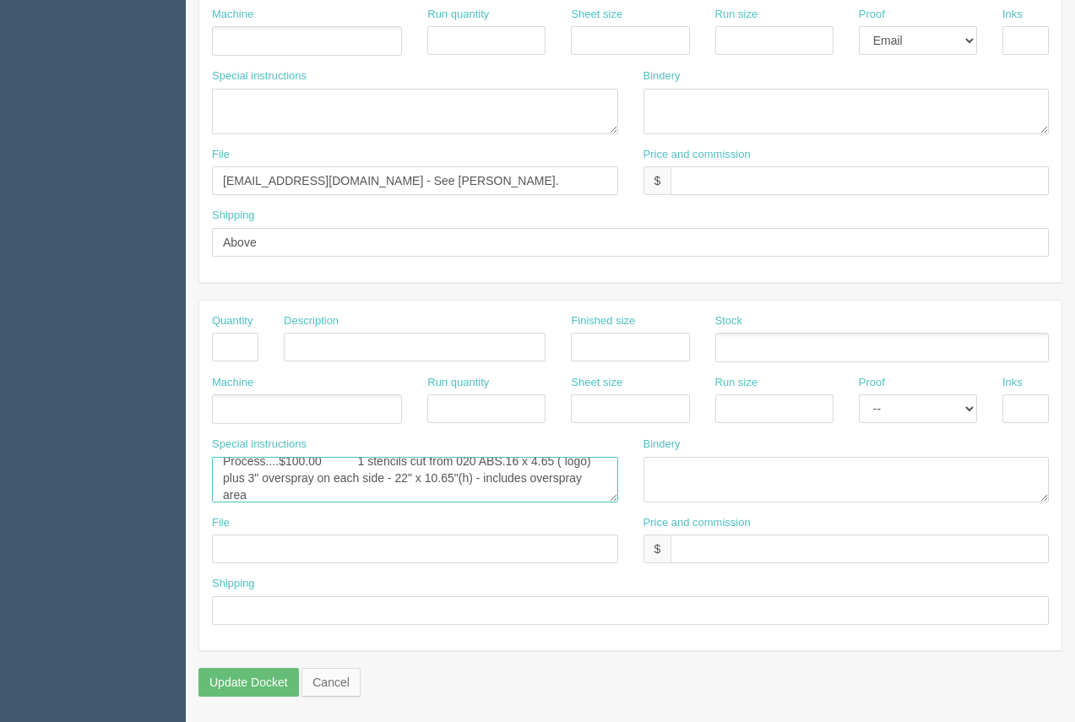
scroll to position [6, 0]
type textarea "Process....$100.00 10 stencils cut from 020 ABS.16 x 4.65 ( logo) plus 3" overs…"
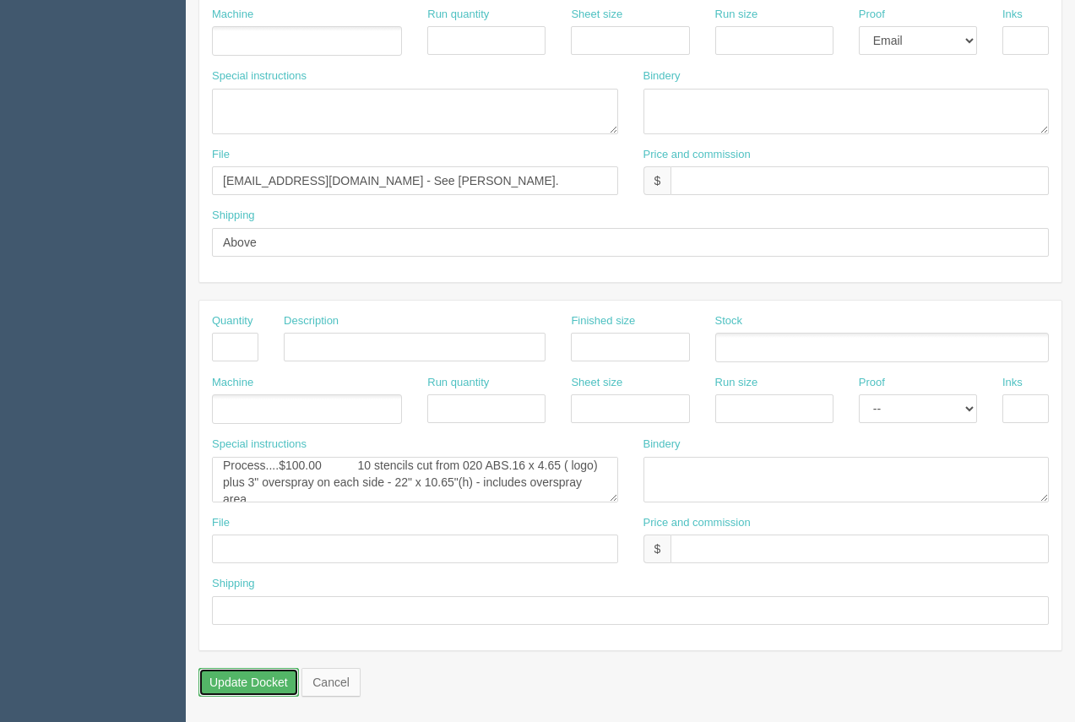
click at [263, 674] on input "Update Docket" at bounding box center [248, 682] width 101 height 29
